Goal: Information Seeking & Learning: Compare options

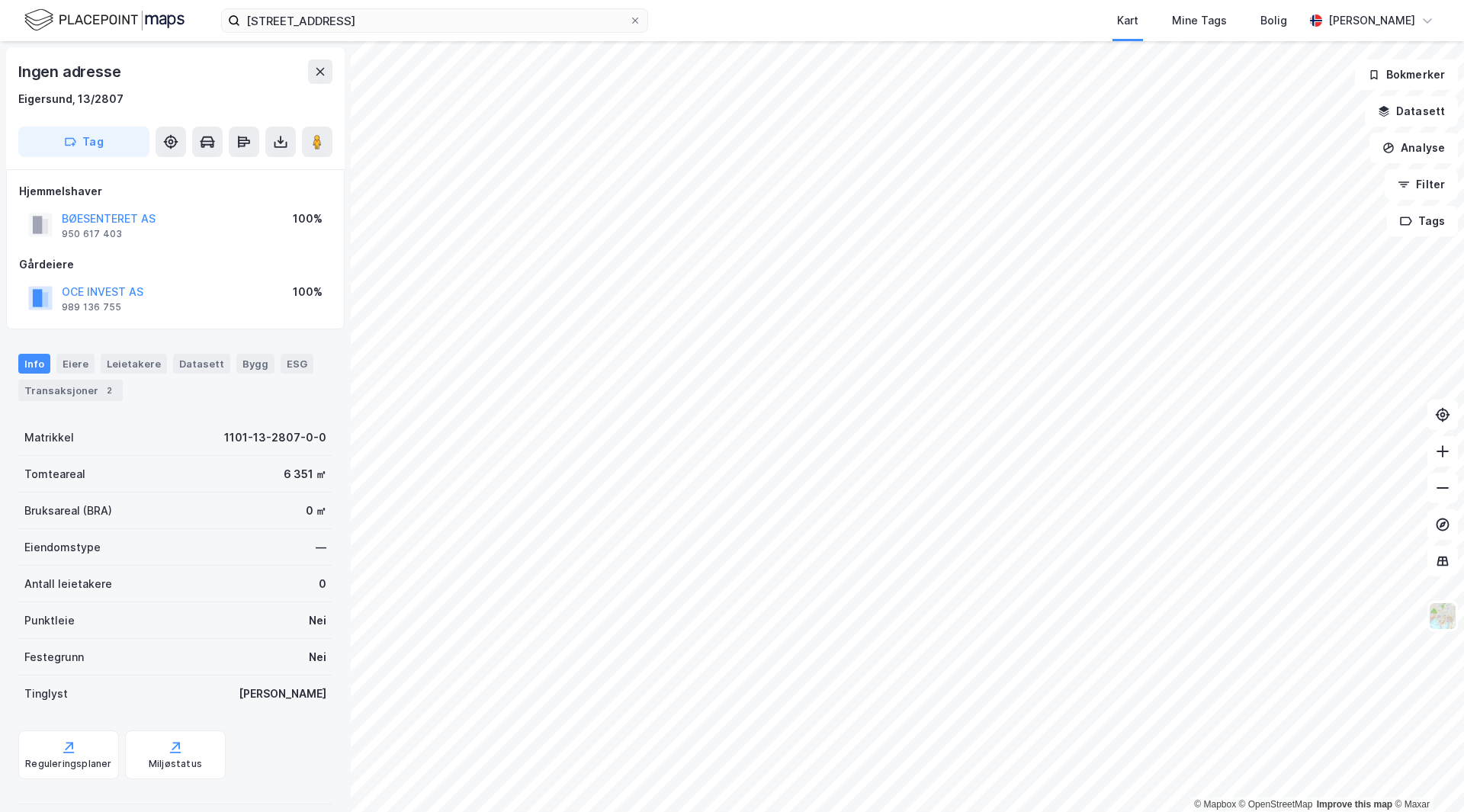
scroll to position [1, 0]
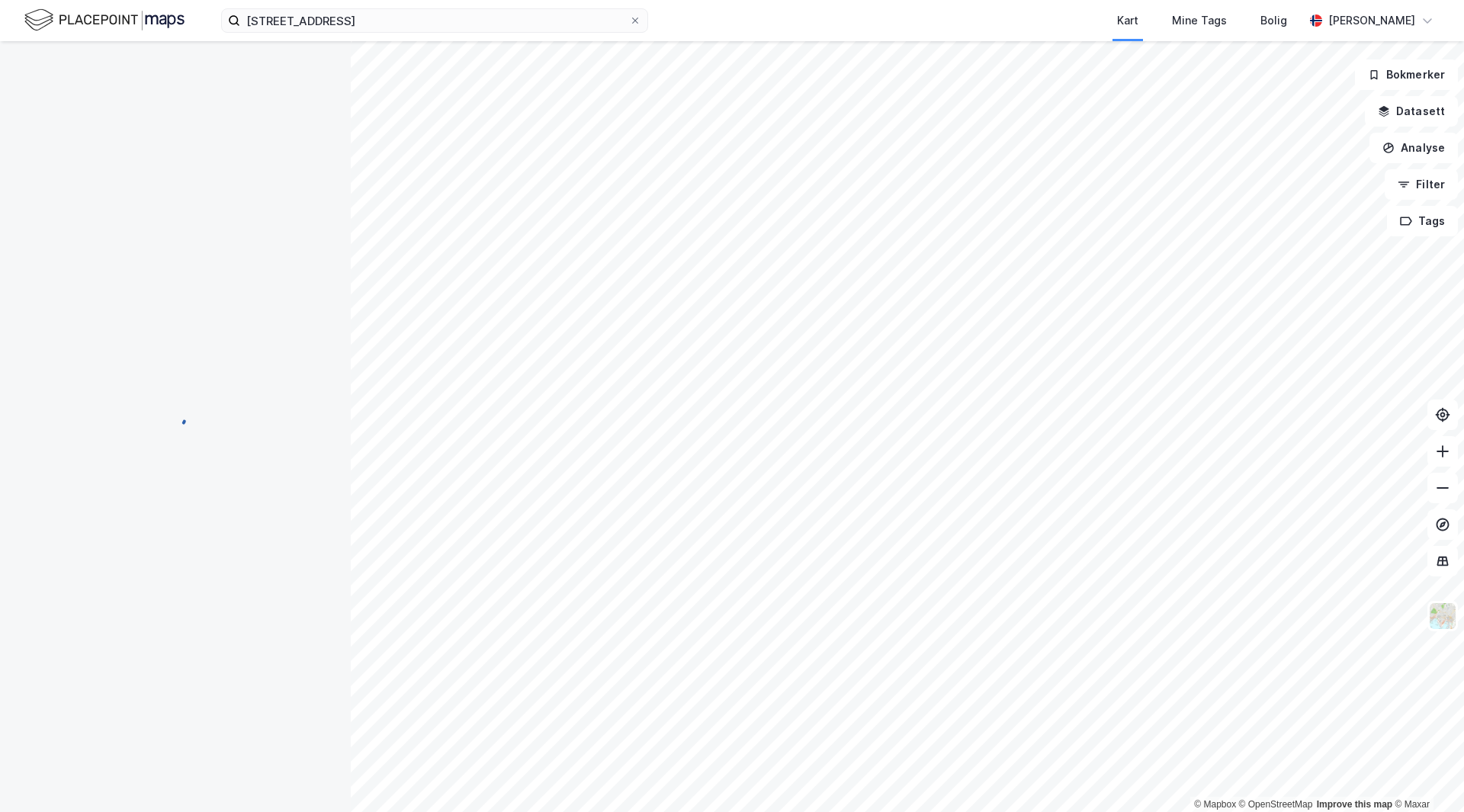
scroll to position [1, 0]
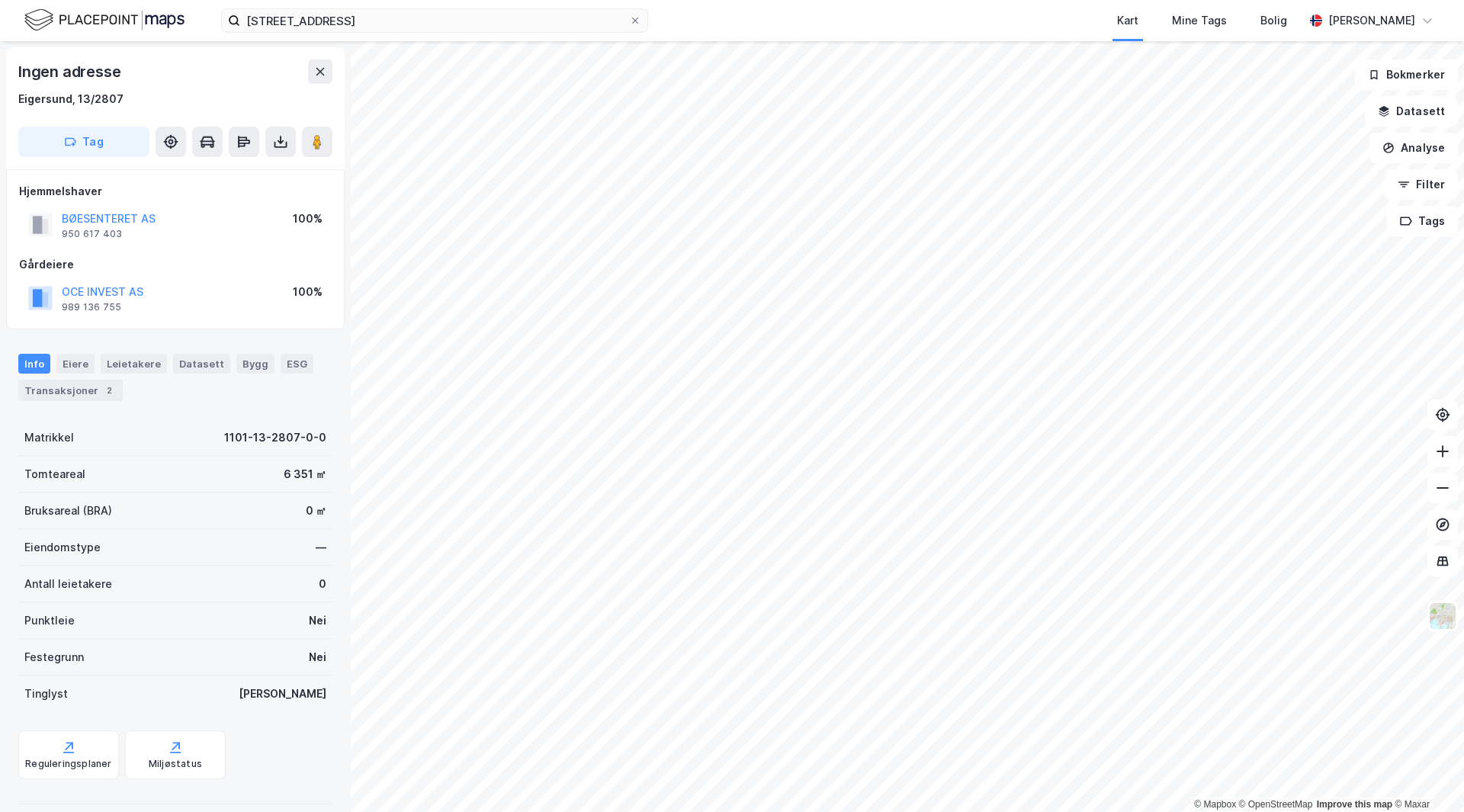
scroll to position [1, 0]
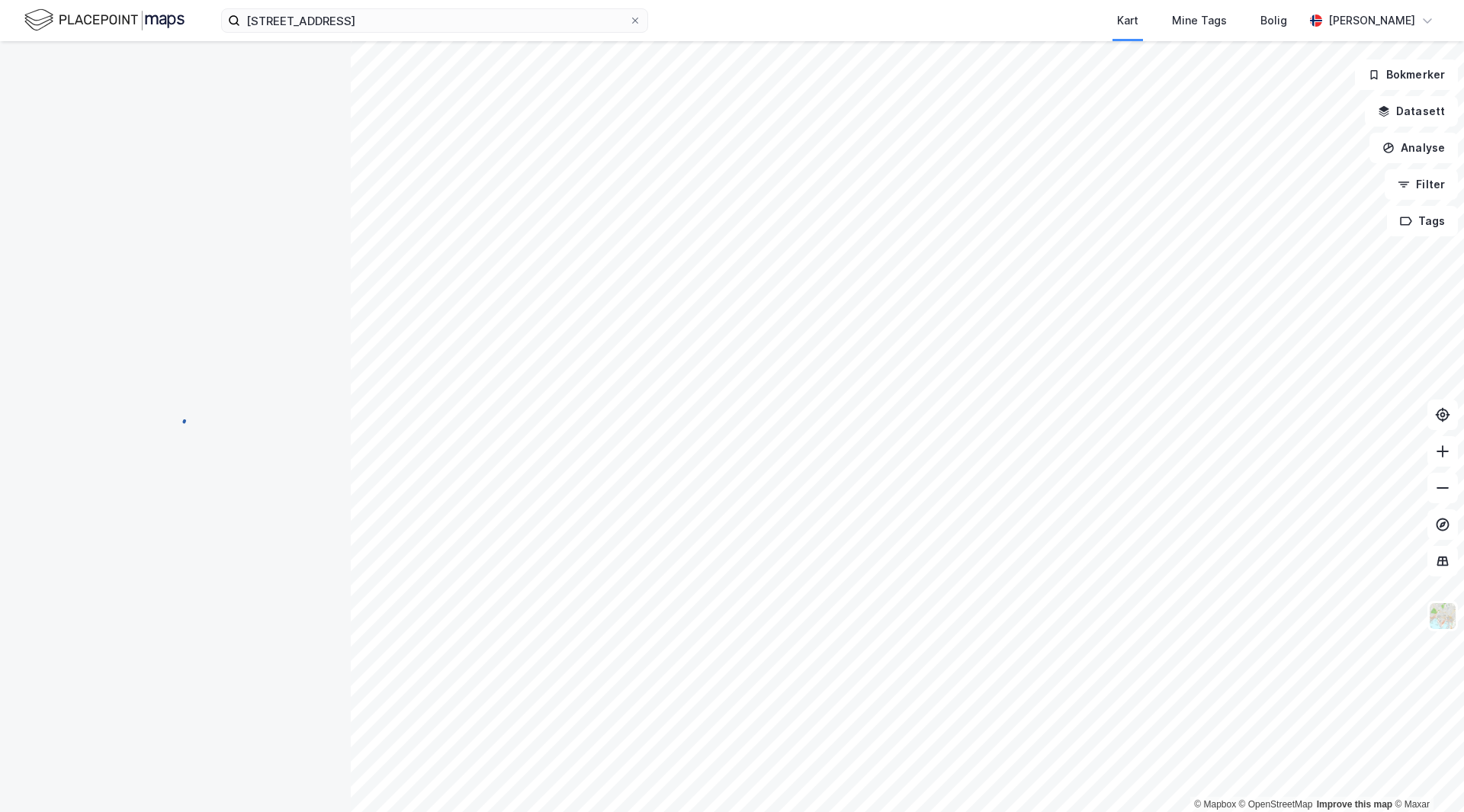
scroll to position [1, 0]
